Goal: Task Accomplishment & Management: Complete application form

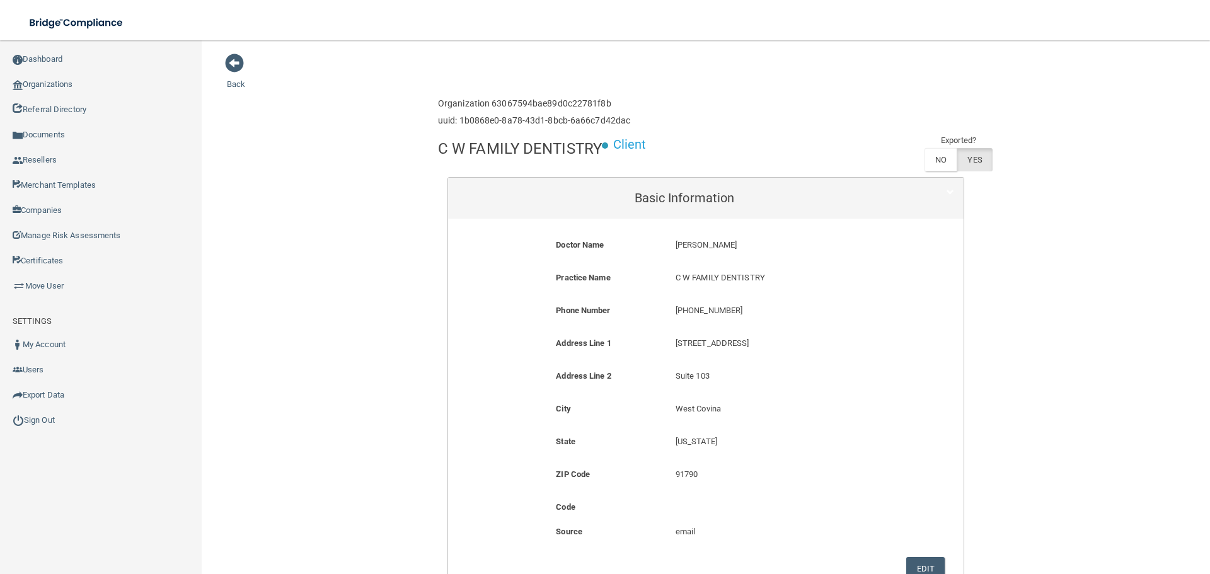
scroll to position [1198, 0]
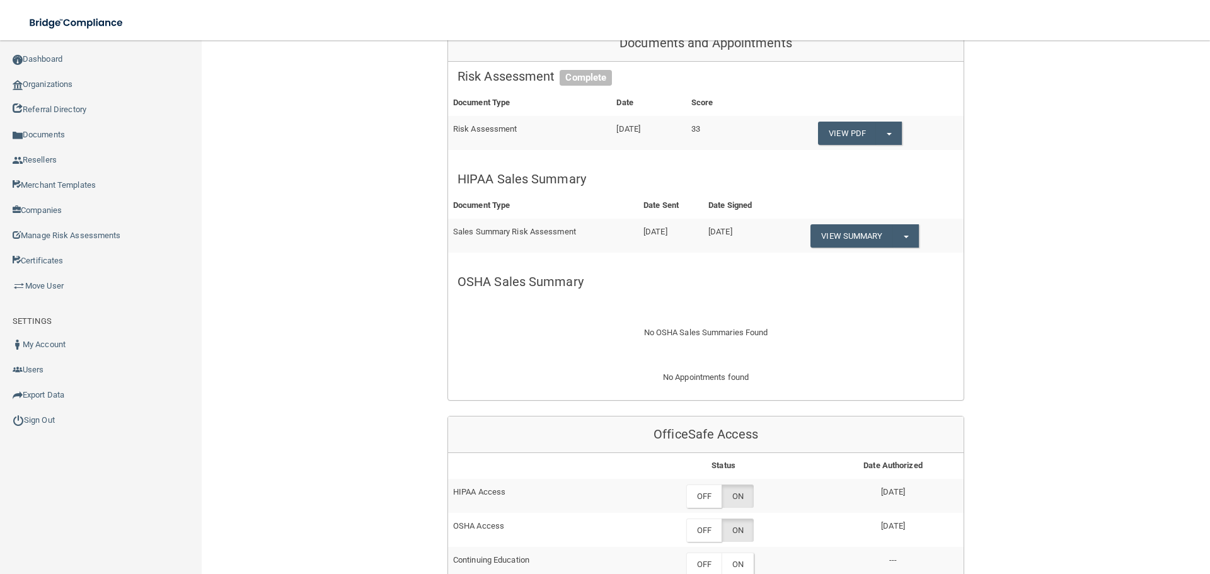
scroll to position [945, 0]
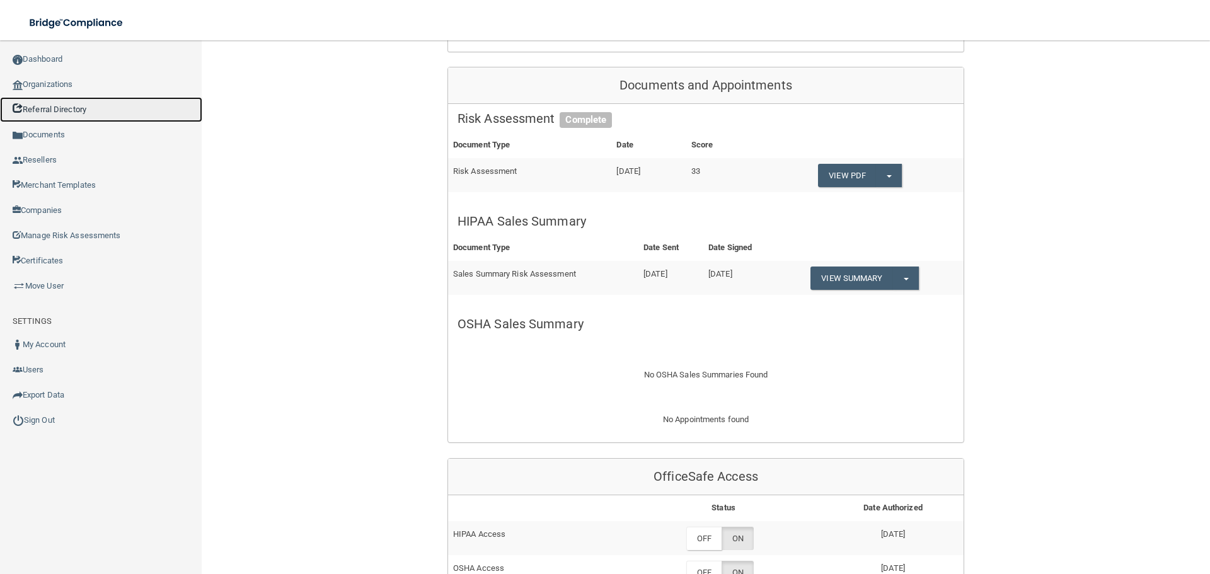
click at [99, 98] on link "Referral Directory" at bounding box center [101, 109] width 202 height 25
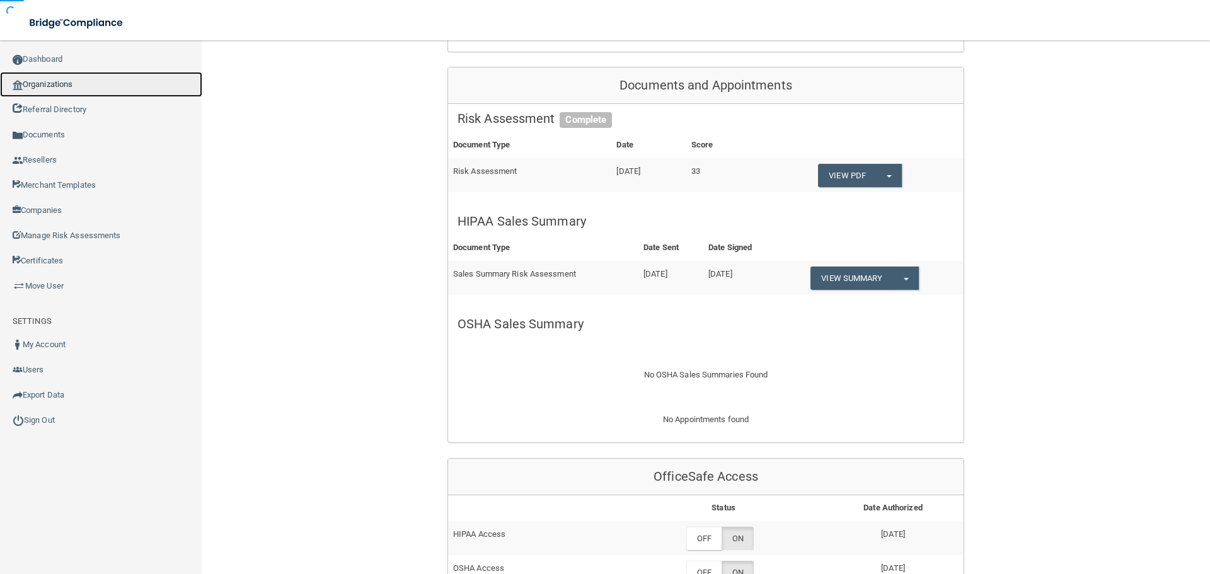
click at [93, 83] on link "Organizations" at bounding box center [101, 84] width 202 height 25
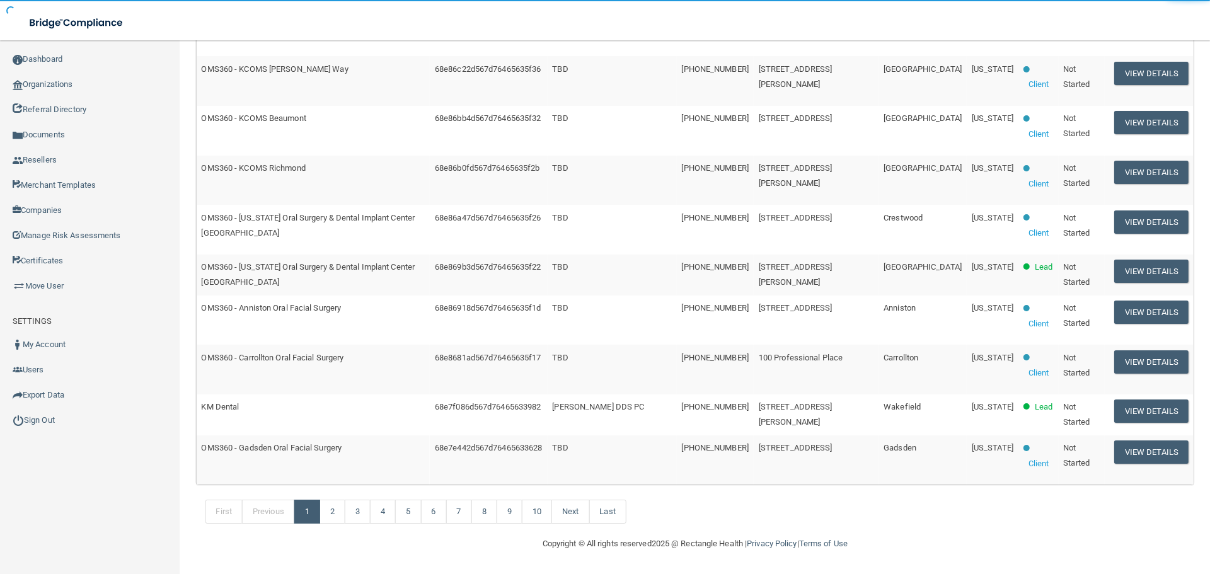
scroll to position [463, 0]
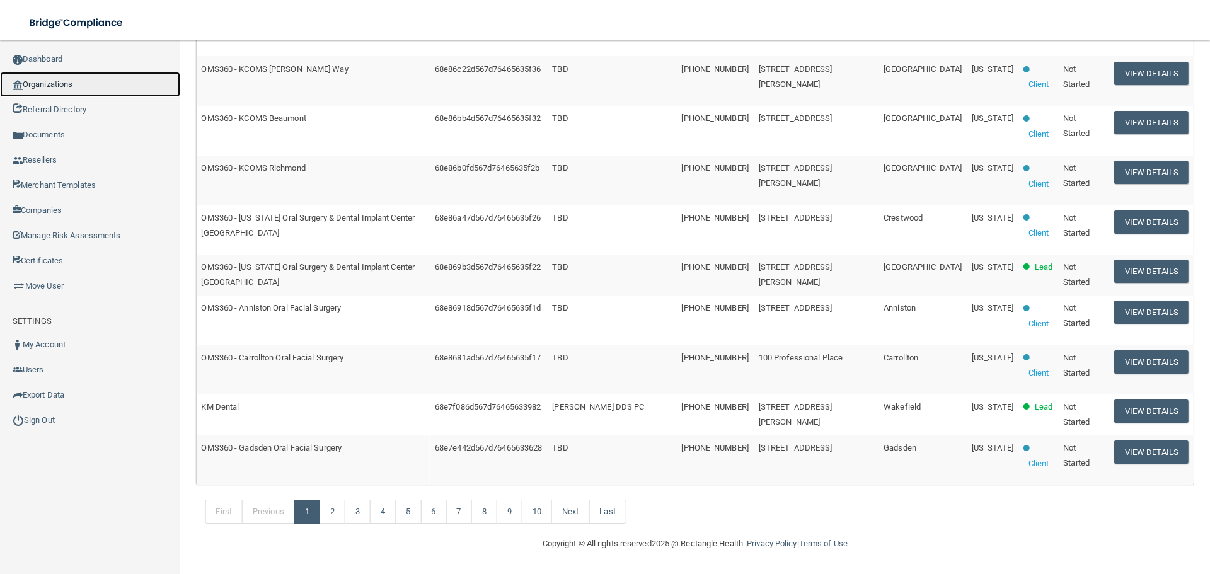
click at [53, 90] on link "Organizations" at bounding box center [90, 84] width 180 height 25
click at [76, 84] on link "Organizations" at bounding box center [90, 84] width 180 height 25
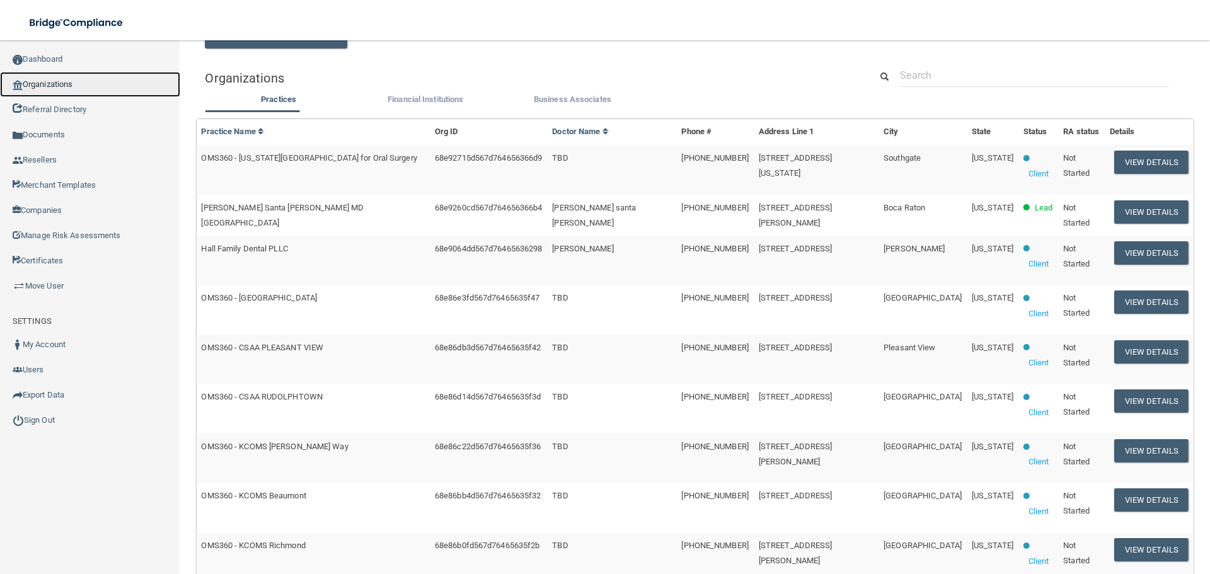
scroll to position [0, 0]
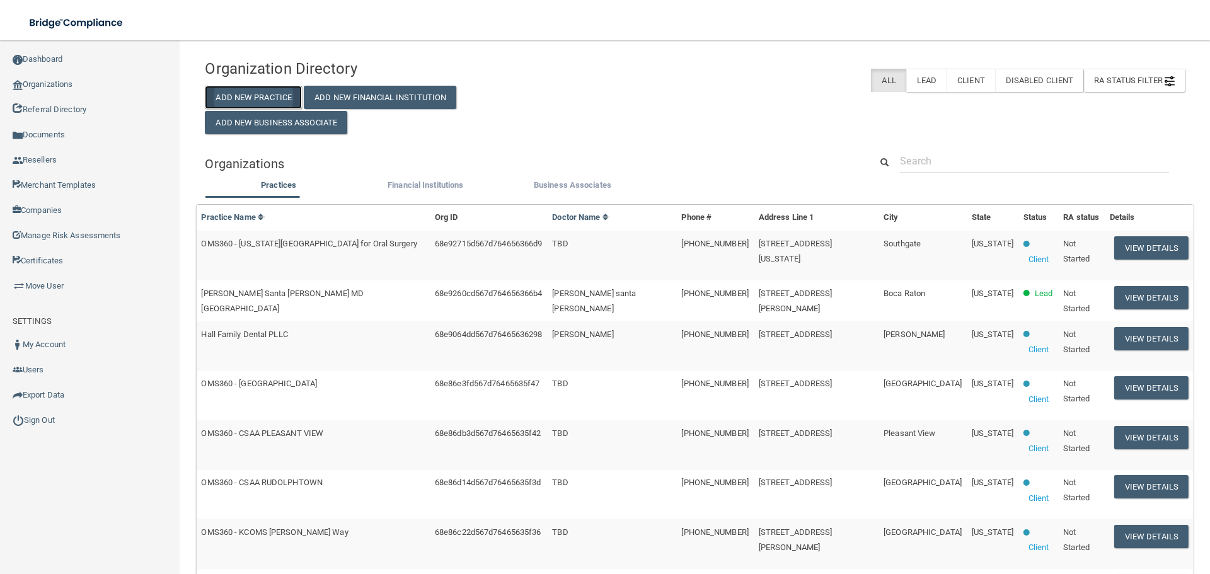
click at [233, 95] on button "Add New Practice" at bounding box center [253, 97] width 97 height 23
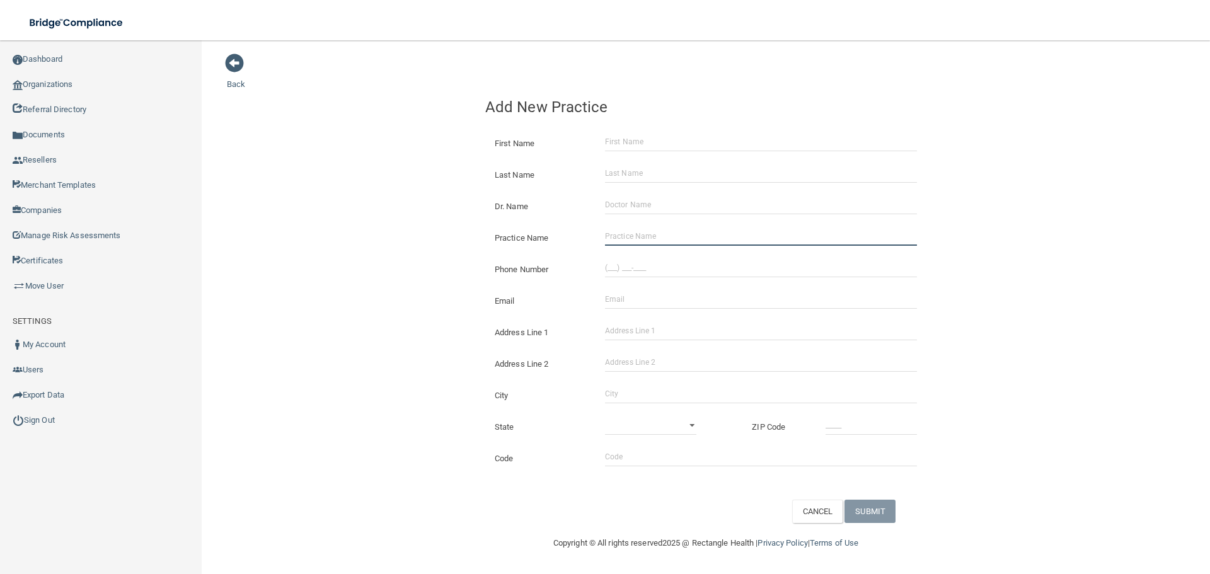
click at [659, 242] on input "Practice Name" at bounding box center [761, 236] width 312 height 19
paste input "Clearwater Dental"
type input "Clearwater Dental"
click at [473, 229] on div "Back Add New Practice First Name Last Name Dr. Name Practice Name Clearwater De…" at bounding box center [706, 288] width 958 height 470
click at [707, 262] on input "(___) ___-____" at bounding box center [761, 267] width 312 height 19
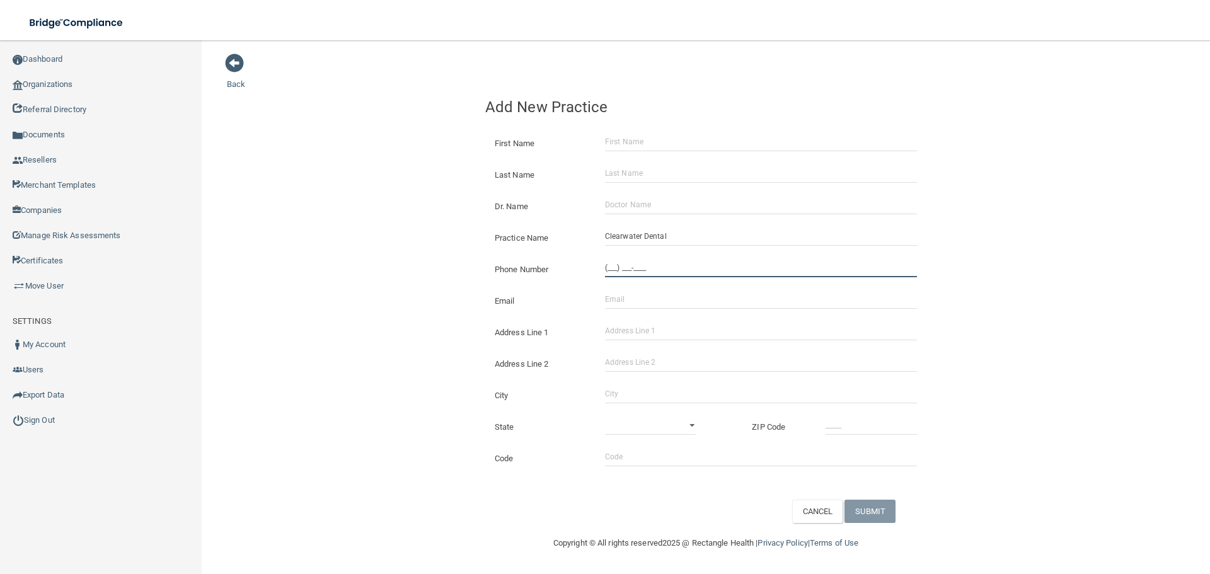
paste input "509) 783-5000"
type input "[PHONE_NUMBER]"
click at [487, 225] on div "Practice Name Clearwater Dental" at bounding box center [706, 233] width 460 height 32
click at [690, 330] on input "Address Line 1" at bounding box center [761, 330] width 312 height 19
paste input "[STREET_ADDRESS]"
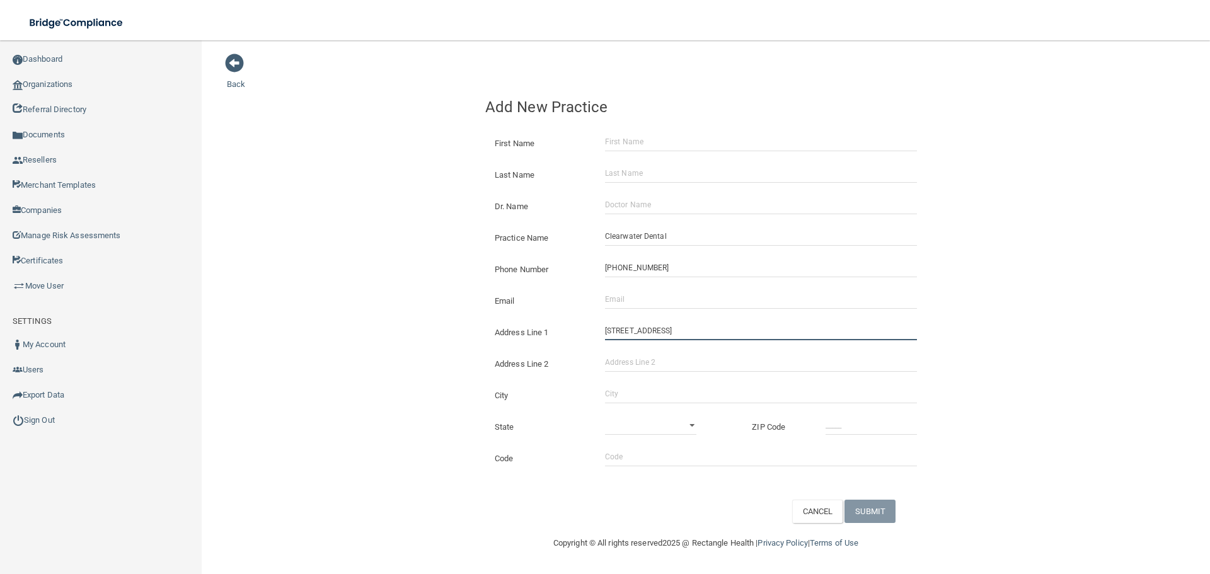
type input "[STREET_ADDRESS]"
click at [667, 396] on input "City" at bounding box center [761, 393] width 312 height 19
type input "Kennewick"
click at [666, 422] on select "[US_STATE] [US_STATE] [US_STATE] [US_STATE] [US_STATE] [US_STATE] [US_STATE] [U…" at bounding box center [650, 425] width 91 height 19
select select "47"
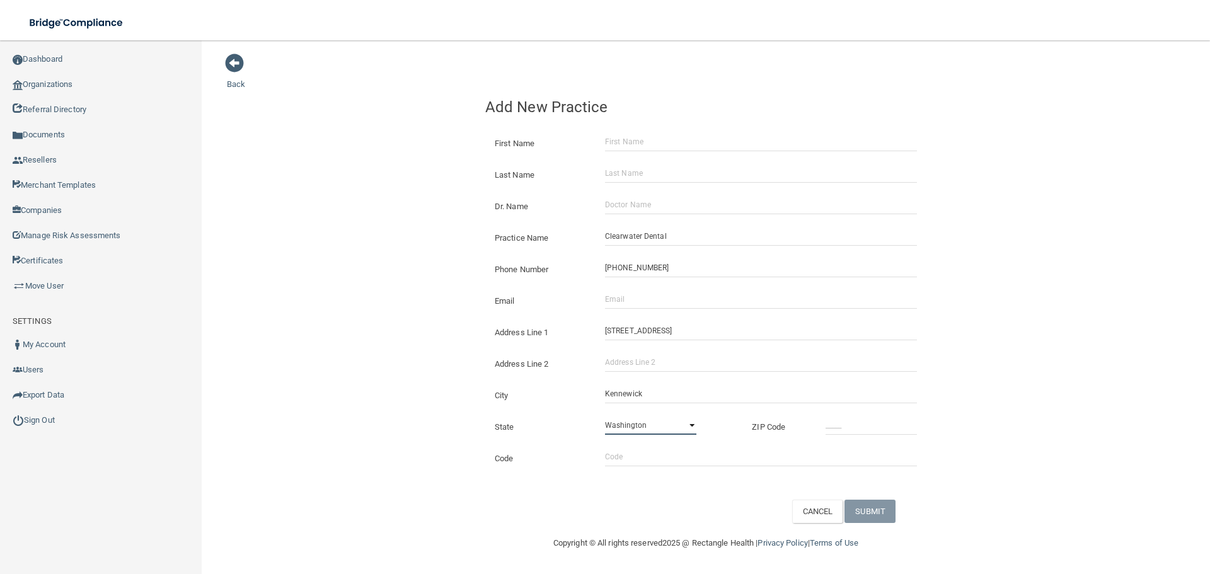
click at [605, 416] on select "[US_STATE] [US_STATE] [US_STATE] [US_STATE] [US_STATE] [US_STATE] [US_STATE] [U…" at bounding box center [650, 425] width 91 height 19
click at [855, 424] on input "_____" at bounding box center [871, 425] width 91 height 19
type input "99336"
drag, startPoint x: 406, startPoint y: 291, endPoint x: 916, endPoint y: 286, distance: 510.5
click at [436, 289] on div "Back Add New Practice First Name Last Name Dr. Name Practice Name Clearwater De…" at bounding box center [706, 288] width 958 height 470
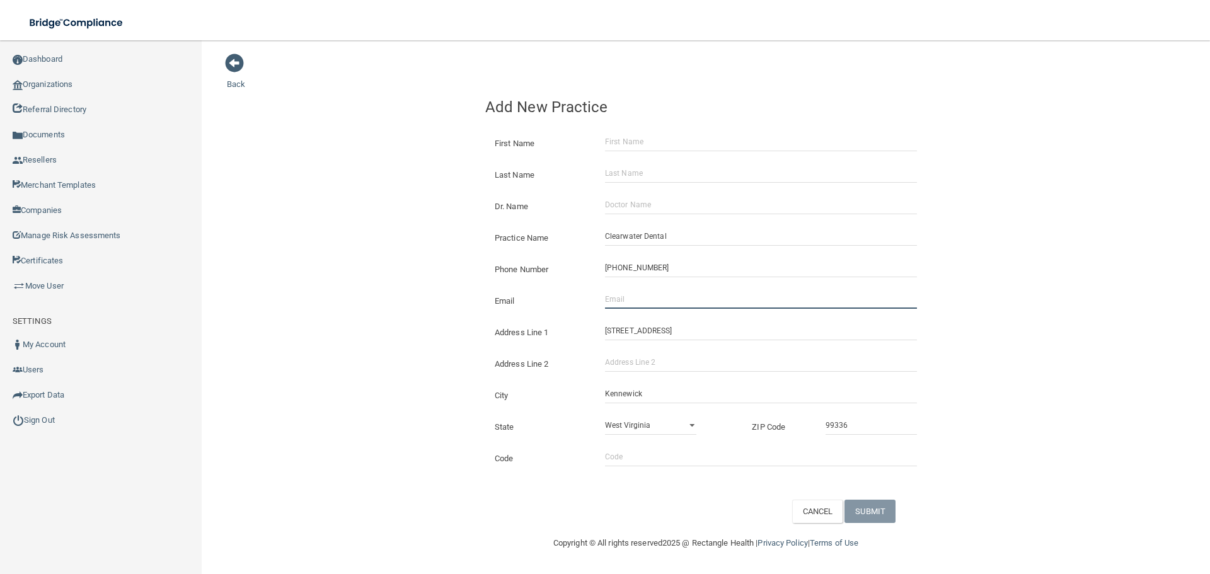
click at [620, 302] on input "Email" at bounding box center [761, 299] width 312 height 19
paste input "[EMAIL_ADDRESS][DOMAIN_NAME]"
drag, startPoint x: 623, startPoint y: 307, endPoint x: 561, endPoint y: 309, distance: 62.4
click at [561, 309] on div "Email [EMAIL_ADDRESS][DOMAIN_NAME] The email address is already taken" at bounding box center [706, 296] width 460 height 32
type input "[EMAIL_ADDRESS][DOMAIN_NAME]"
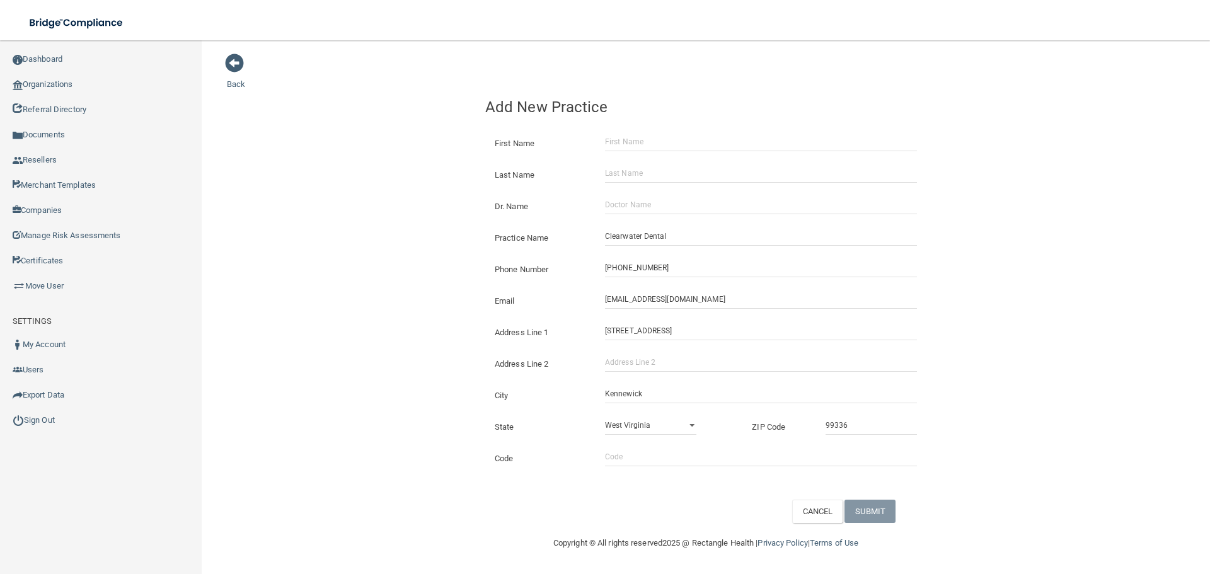
click at [467, 279] on div "Back Add New Practice First Name Last Name Dr. Name Practice Name Clearwater De…" at bounding box center [706, 288] width 958 height 470
click at [625, 137] on input "First Name" at bounding box center [761, 141] width 312 height 19
paste input "[PERSON_NAME]"
click at [638, 141] on input "[PERSON_NAME]" at bounding box center [761, 141] width 312 height 19
drag, startPoint x: 638, startPoint y: 141, endPoint x: 645, endPoint y: 147, distance: 9.4
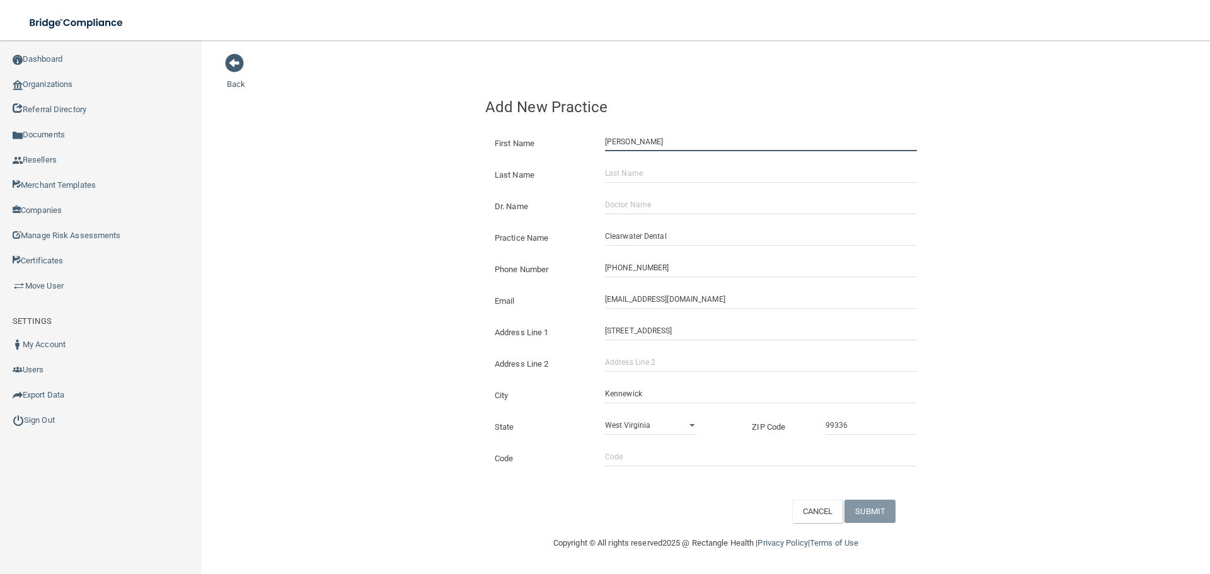
click at [639, 141] on input "[PERSON_NAME]" at bounding box center [761, 141] width 312 height 19
click at [647, 139] on input "[PERSON_NAME]" at bounding box center [761, 141] width 312 height 19
type input "[PERSON_NAME]"
click at [661, 165] on input "Last Name" at bounding box center [761, 173] width 312 height 19
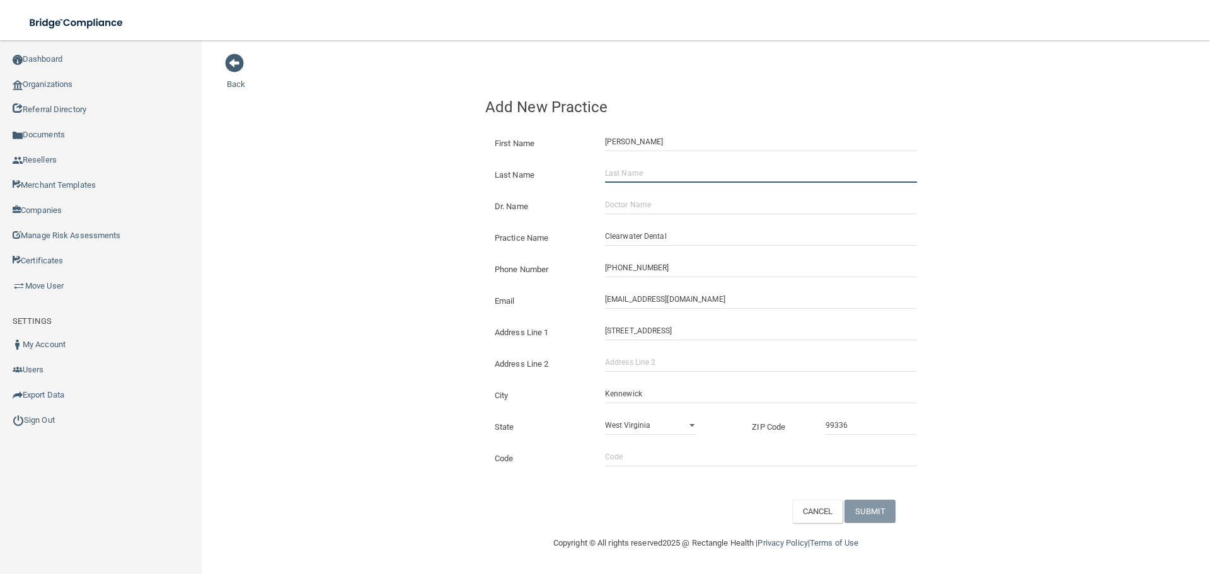
paste input "[PERSON_NAME]"
type input "[PERSON_NAME]"
click at [626, 202] on input "Dr. Name" at bounding box center [761, 204] width 312 height 19
paste input "Select Item 3 [PERSON_NAME]"
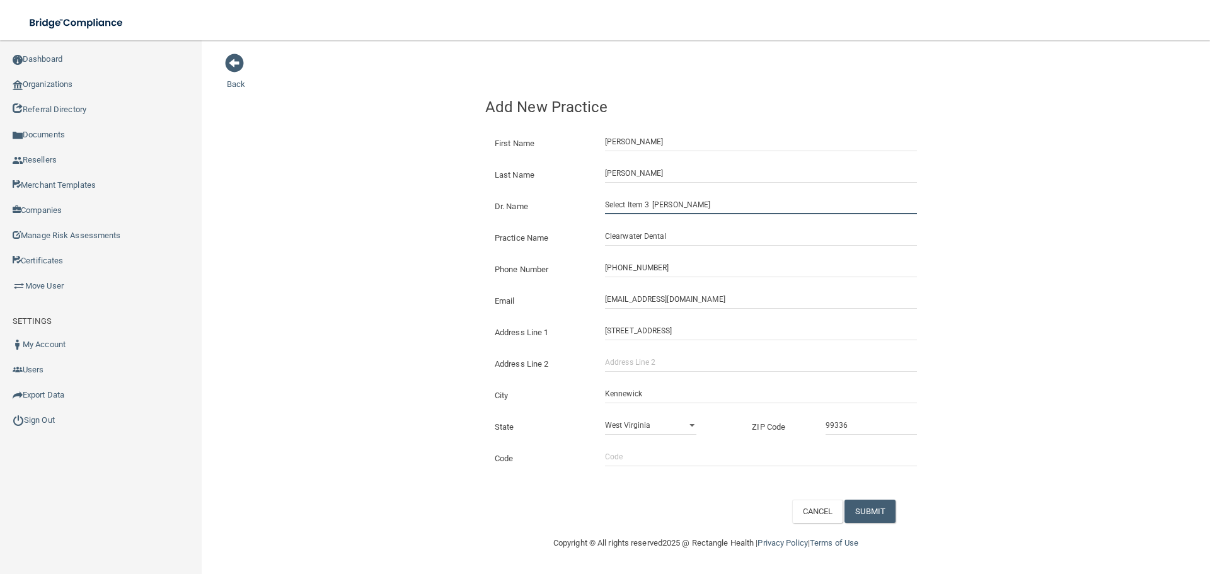
drag, startPoint x: 657, startPoint y: 206, endPoint x: 621, endPoint y: 211, distance: 36.2
click at [621, 211] on input "Select Item 3 [PERSON_NAME]" at bounding box center [761, 204] width 312 height 19
type input "[PERSON_NAME]"
drag, startPoint x: 520, startPoint y: 194, endPoint x: 528, endPoint y: 195, distance: 8.2
click at [519, 193] on div "Dr. Name [PERSON_NAME]" at bounding box center [706, 202] width 460 height 32
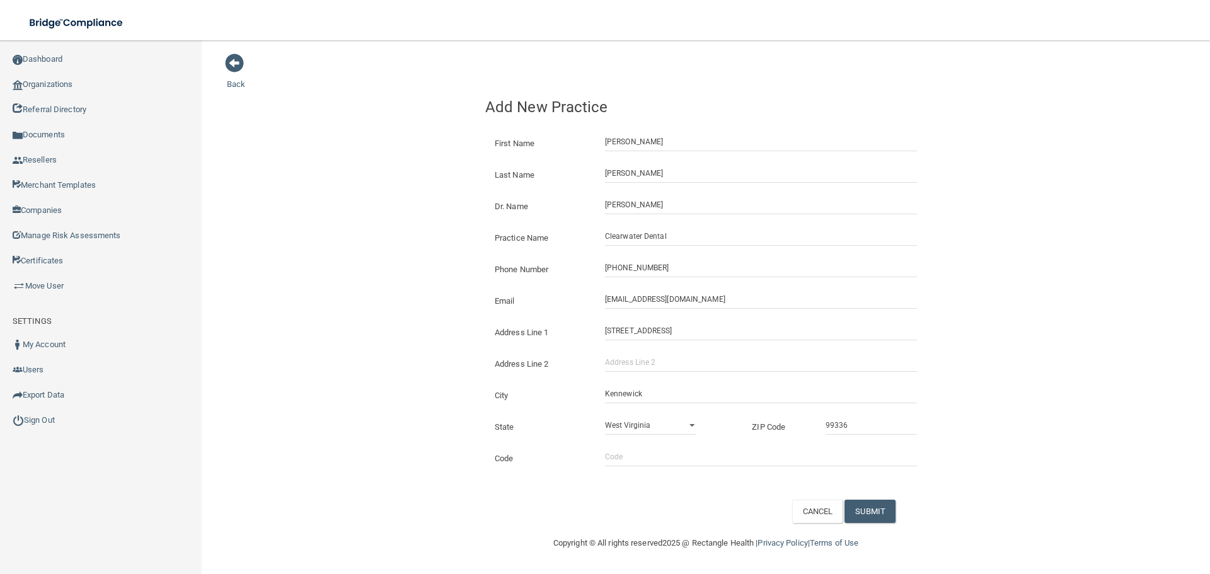
click at [908, 560] on div "Copyright © All rights reserved 2025 @ Rectangle Health | Privacy Policy | Term…" at bounding box center [706, 543] width 460 height 40
click at [880, 516] on button "SUBMIT" at bounding box center [870, 511] width 51 height 23
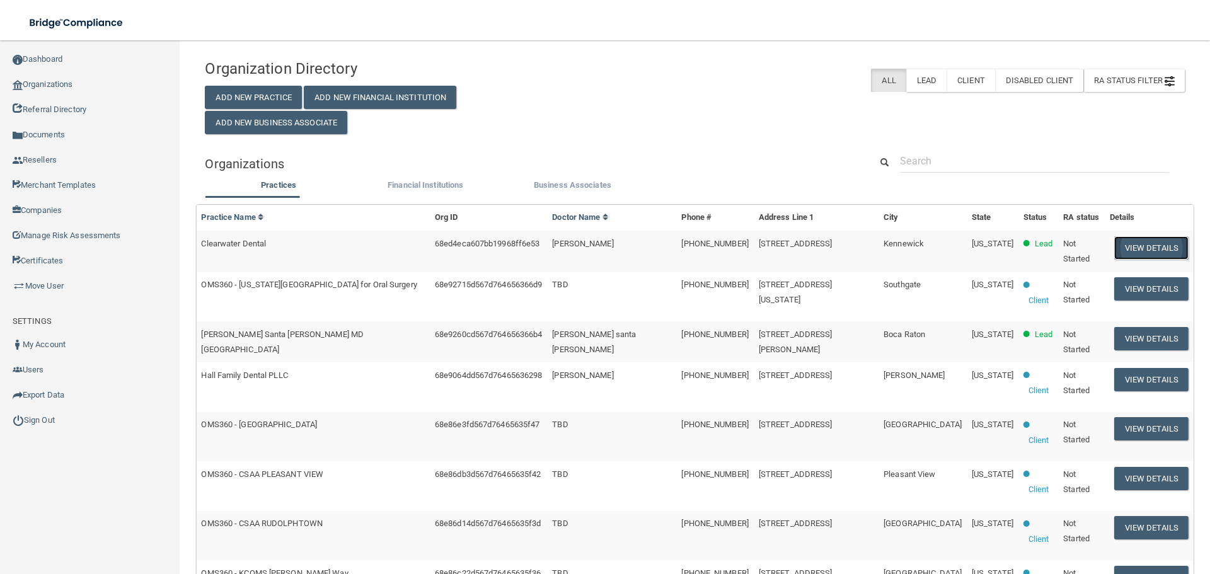
click at [1131, 244] on button "View Details" at bounding box center [1151, 247] width 74 height 23
